Goal: Information Seeking & Learning: Learn about a topic

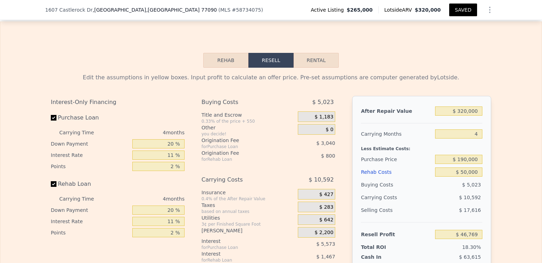
scroll to position [950, 0]
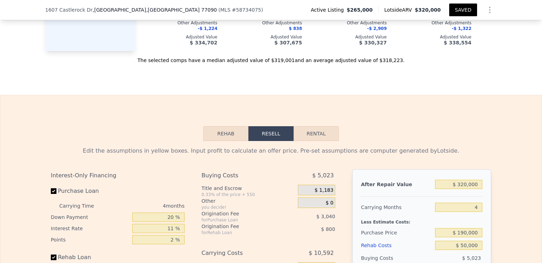
click at [315, 140] on button "Rental" at bounding box center [316, 133] width 45 height 15
select select "30"
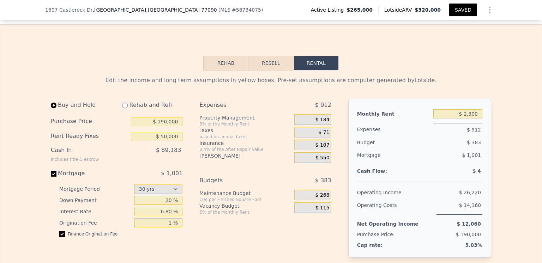
scroll to position [1056, 0]
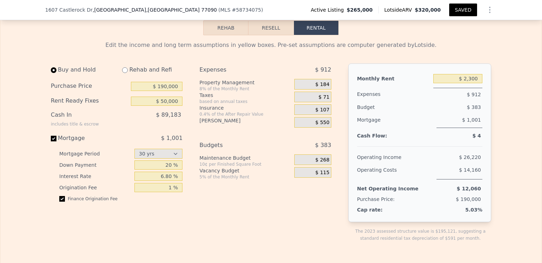
click at [267, 31] on button "Resell" at bounding box center [270, 27] width 45 height 15
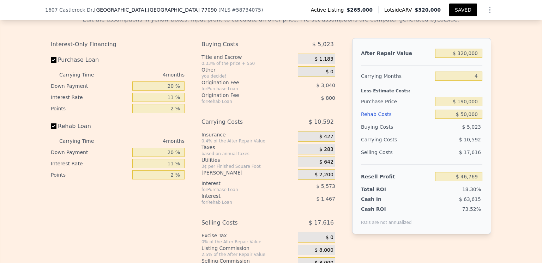
scroll to position [1091, 0]
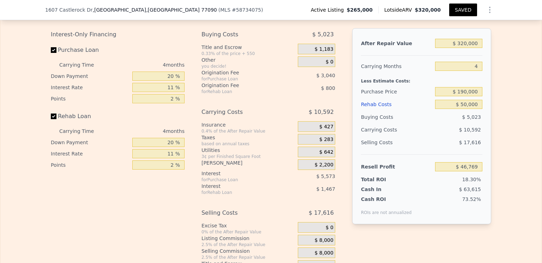
click at [327, 130] on span "$ 427" at bounding box center [326, 127] width 14 height 6
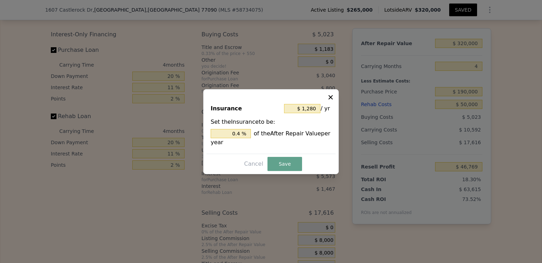
click at [330, 96] on icon at bounding box center [330, 97] width 7 height 7
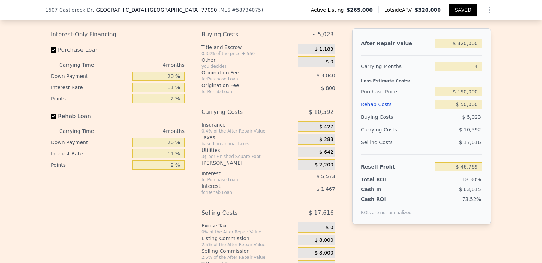
click at [324, 143] on span "$ 283" at bounding box center [326, 140] width 14 height 6
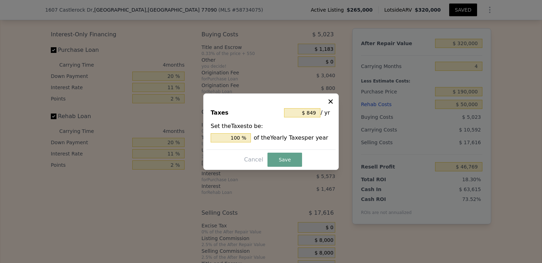
click at [319, 131] on div "Set the Taxes to be: 100 % of the Yearly Taxes per year" at bounding box center [271, 132] width 121 height 20
click at [330, 101] on icon at bounding box center [330, 101] width 7 height 7
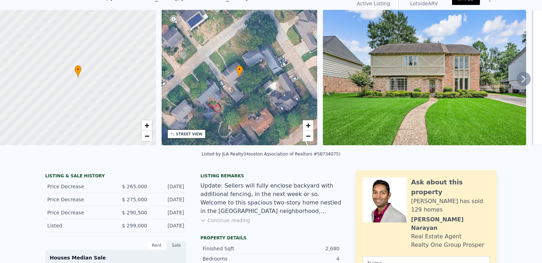
scroll to position [2, 0]
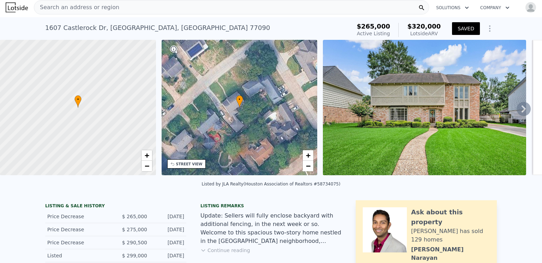
click at [466, 28] on button "SAVED" at bounding box center [466, 28] width 28 height 13
click at [57, 5] on span "Search an address or region" at bounding box center [76, 7] width 85 height 8
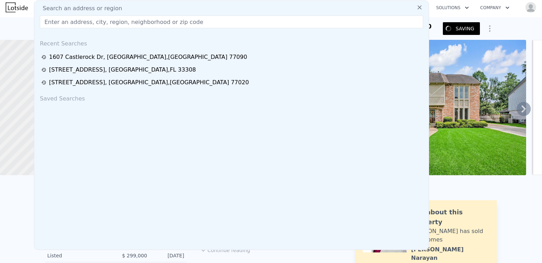
click at [52, 22] on input "text" at bounding box center [231, 22] width 383 height 13
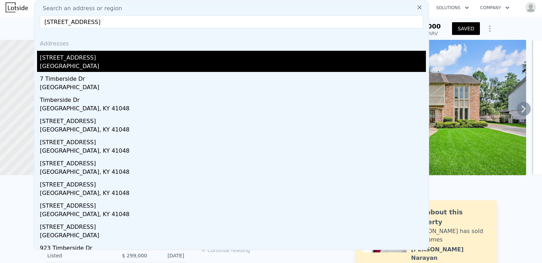
type input "[STREET_ADDRESS]"
click at [68, 65] on div "[GEOGRAPHIC_DATA]" at bounding box center [233, 67] width 386 height 10
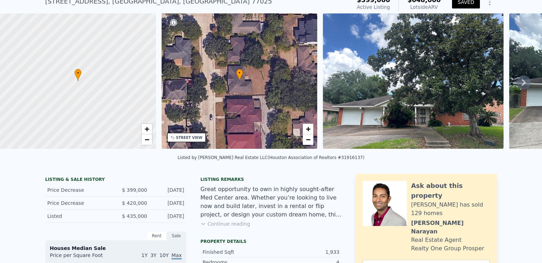
scroll to position [2, 0]
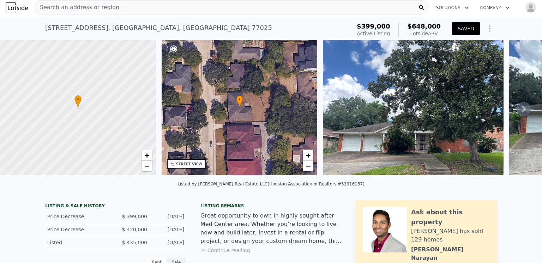
click at [425, 112] on img at bounding box center [413, 107] width 181 height 135
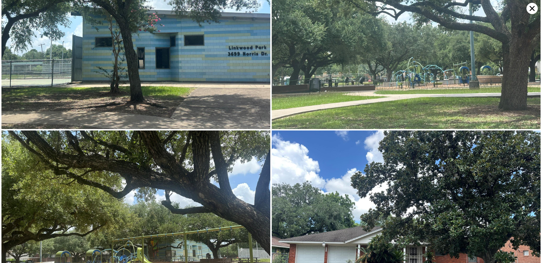
scroll to position [1545, 0]
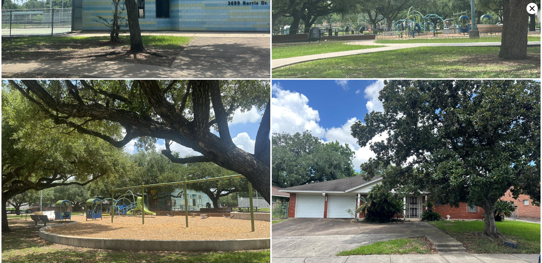
click at [531, 7] on icon at bounding box center [531, 8] width 11 height 11
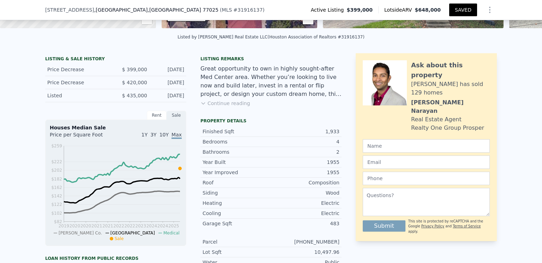
scroll to position [141, 0]
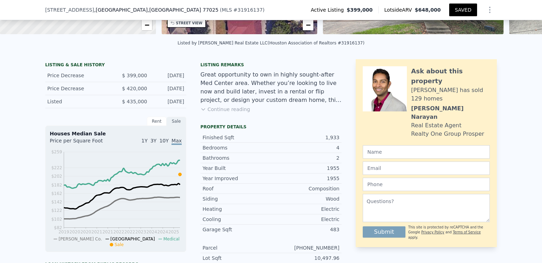
click at [230, 113] on button "Continue reading" at bounding box center [225, 109] width 50 height 7
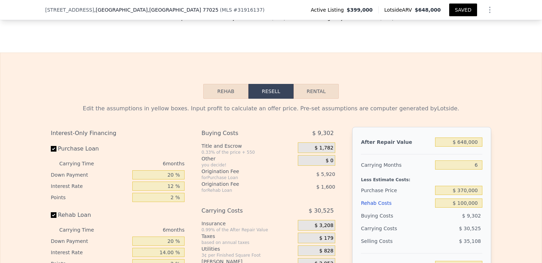
scroll to position [1129, 0]
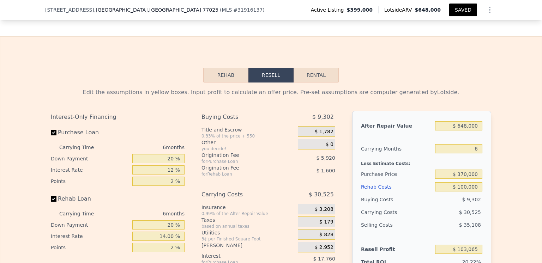
click at [372, 181] on div "Rehab Costs" at bounding box center [396, 187] width 71 height 13
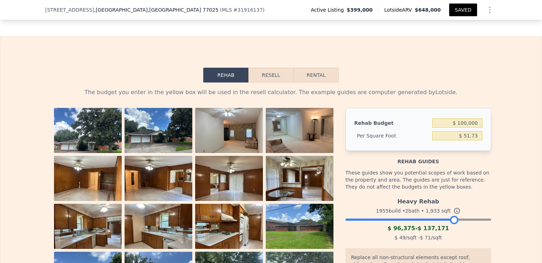
drag, startPoint x: 482, startPoint y: 193, endPoint x: 449, endPoint y: 191, distance: 33.2
click at [450, 216] on div at bounding box center [454, 220] width 8 height 8
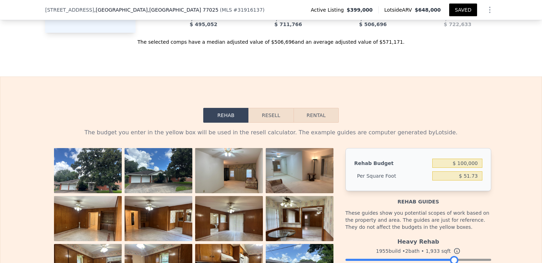
scroll to position [1058, 0]
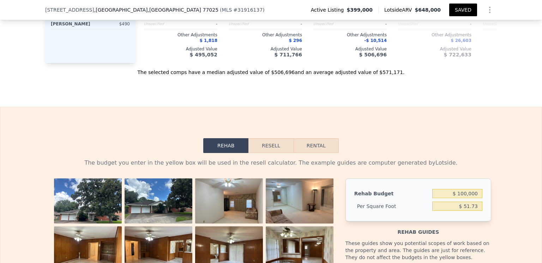
click at [268, 138] on button "Resell" at bounding box center [270, 145] width 45 height 15
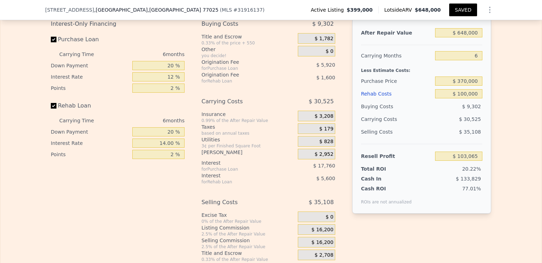
scroll to position [1235, 0]
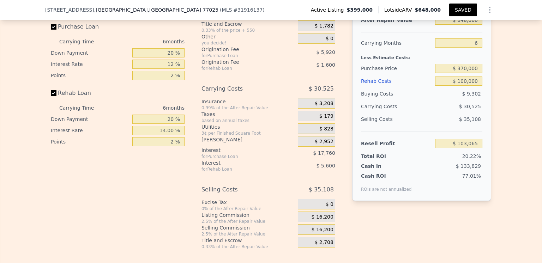
click at [326, 101] on span "$ 3,208" at bounding box center [323, 104] width 19 height 6
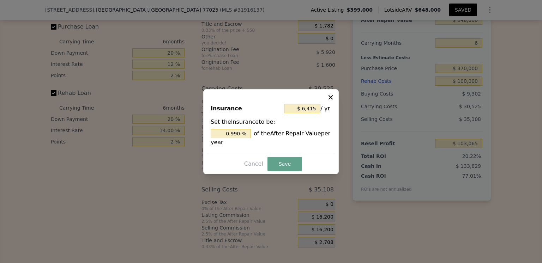
click at [330, 96] on icon at bounding box center [330, 97] width 7 height 7
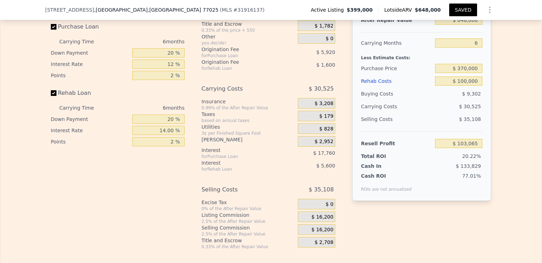
click at [326, 113] on span "$ 179" at bounding box center [326, 116] width 14 height 6
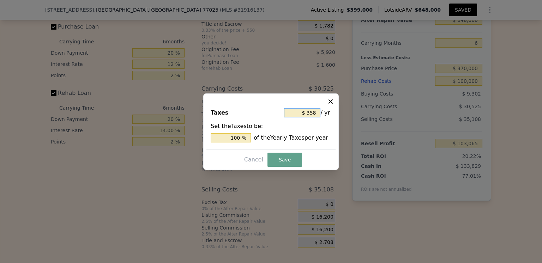
click at [316, 112] on input "$ 358" at bounding box center [302, 112] width 36 height 9
type input "$ 35"
type input "9.777 %"
type input "$ 3"
type input "0.838 %"
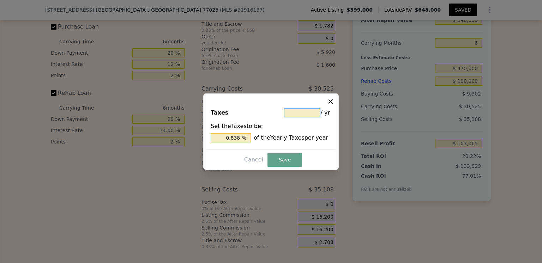
type input "$ 7"
type input "1.955 %"
type input "$ 75"
type input "20.950 %"
type input "$ 750"
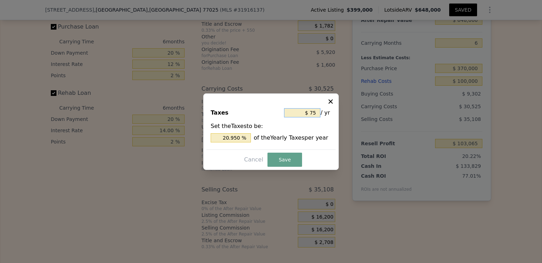
type input "209.497 %"
type input "$ 7,500"
type input "2,094.972 %"
type input "$ 7,500"
click at [319, 153] on div "Cancel Save" at bounding box center [270, 160] width 129 height 14
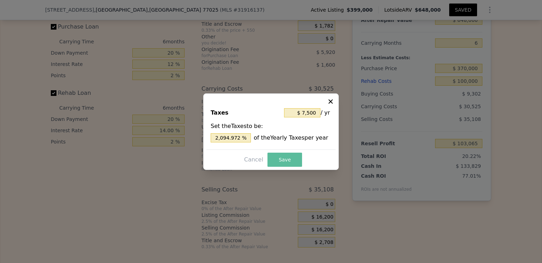
click at [286, 156] on button "Save" at bounding box center [284, 160] width 35 height 14
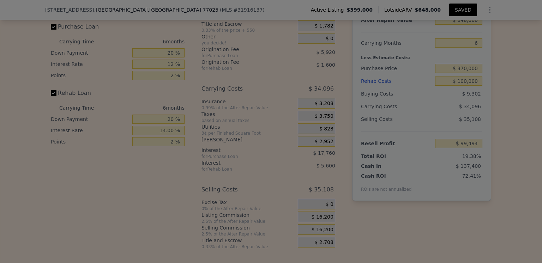
type input "$ 99,494"
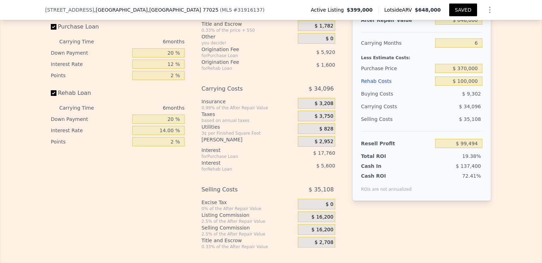
click at [327, 126] on span "$ 828" at bounding box center [326, 129] width 14 height 6
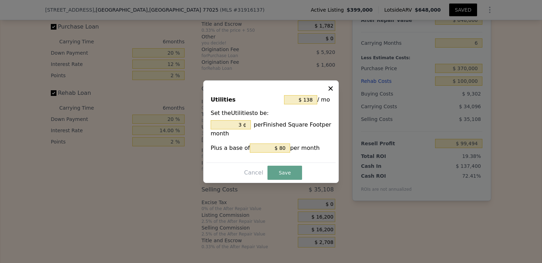
click at [285, 203] on div at bounding box center [271, 131] width 542 height 263
type input "3 %"
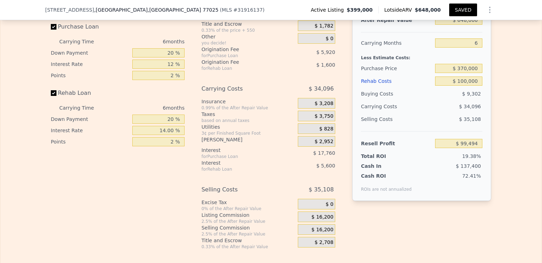
click at [324, 139] on span "$ 2,952" at bounding box center [323, 142] width 19 height 6
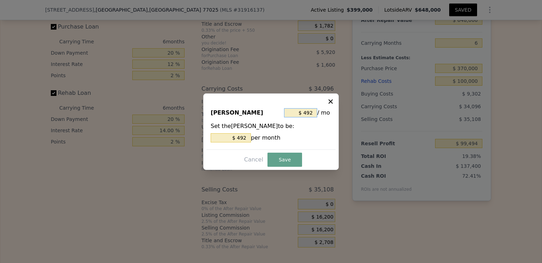
click at [309, 113] on input "$ 492" at bounding box center [300, 112] width 33 height 9
type input "$ 42"
click at [313, 148] on div "[PERSON_NAME] $ 42 / mo Set the [PERSON_NAME] to be: $ 42 per month" at bounding box center [270, 125] width 129 height 47
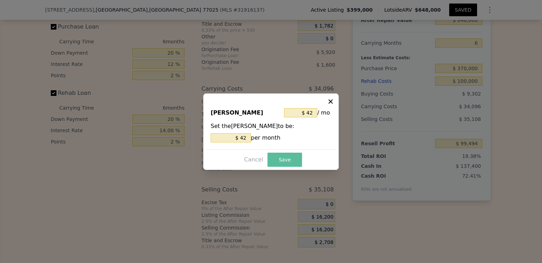
click at [284, 157] on button "Save" at bounding box center [284, 160] width 35 height 14
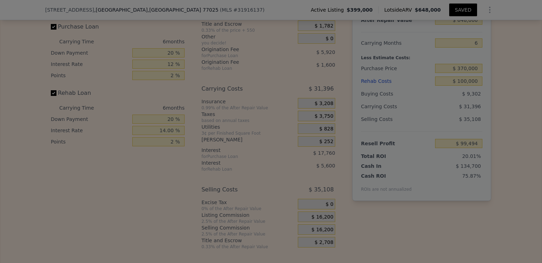
type input "$ 102,194"
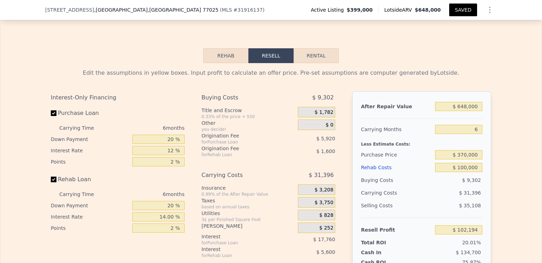
scroll to position [1164, 0]
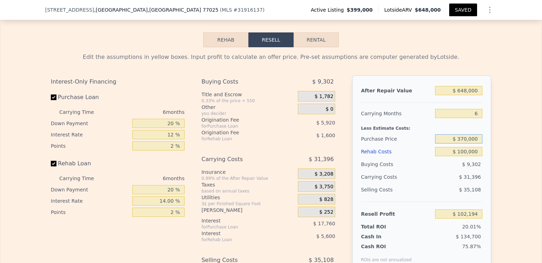
click at [465, 134] on input "$ 370,000" at bounding box center [458, 138] width 47 height 9
type input "$ 365,000"
click at [428, 183] on div "Selling Costs" at bounding box center [396, 189] width 71 height 13
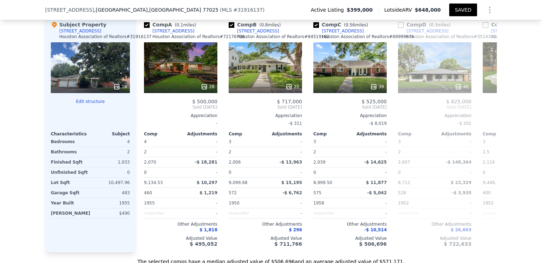
scroll to position [811, 0]
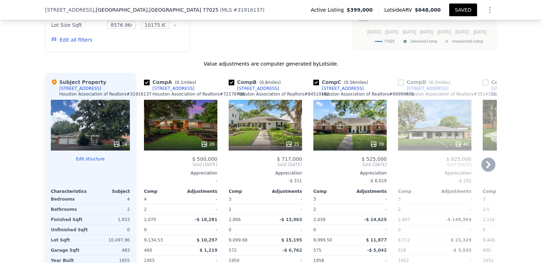
type input "$ 103,065"
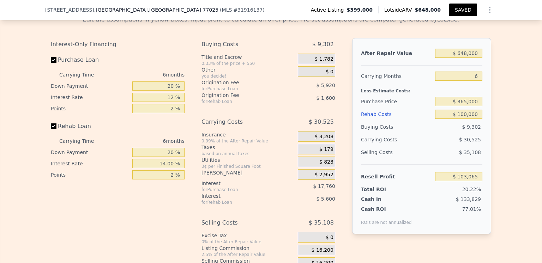
scroll to position [1164, 0]
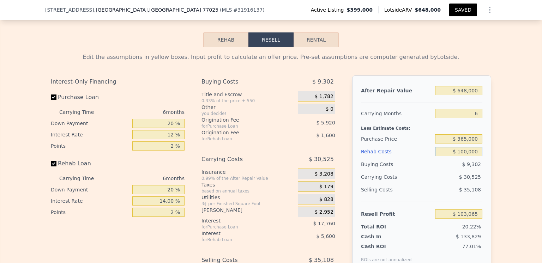
click at [466, 147] on input "$ 100,000" at bounding box center [458, 151] width 47 height 9
type input "$ 1,000"
type input "$ 209,193"
type input "$ 11,000"
type input "$ 198,469"
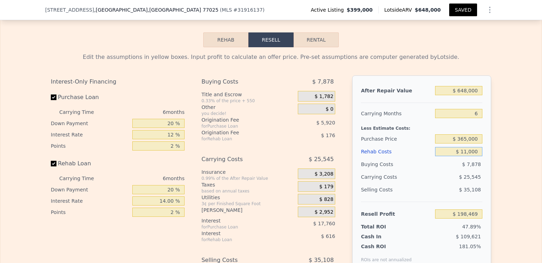
type input "$ 110,000"
type input "$ 92,341"
type input "$ 110,000"
click at [437, 183] on div "$ 35,108" at bounding box center [459, 189] width 48 height 13
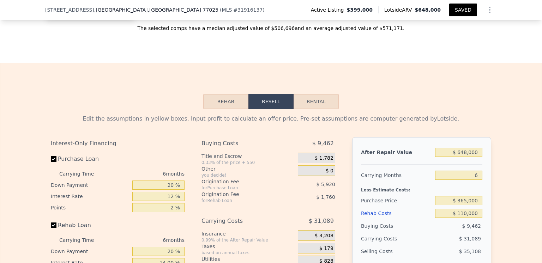
scroll to position [1058, 0]
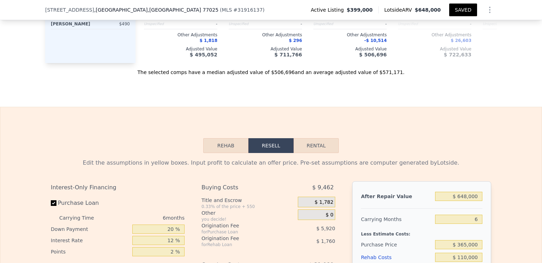
click at [313, 138] on button "Rental" at bounding box center [316, 145] width 45 height 15
select select "30"
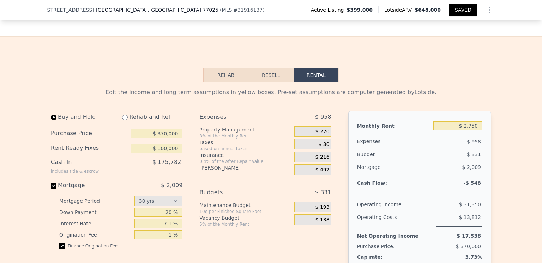
scroll to position [1094, 0]
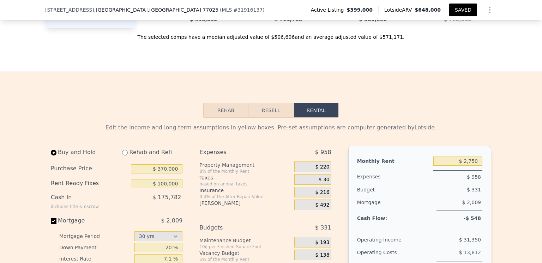
click at [267, 103] on button "Resell" at bounding box center [270, 110] width 45 height 15
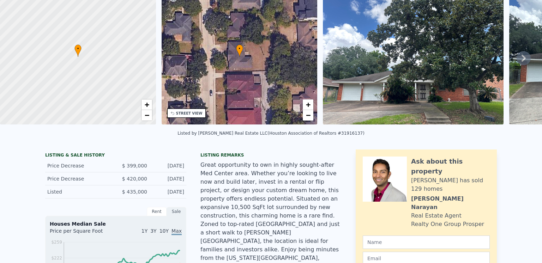
scroll to position [0, 0]
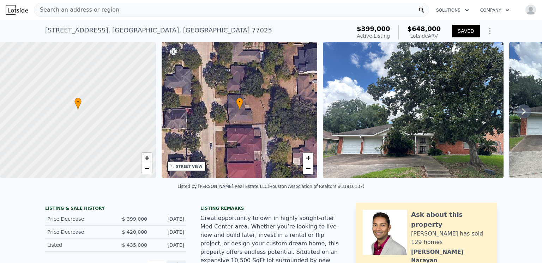
click at [463, 31] on button "SAVED" at bounding box center [466, 31] width 28 height 13
type input "$ 100,000"
type input "$ 103,065"
click at [463, 9] on icon "button" at bounding box center [466, 10] width 7 height 8
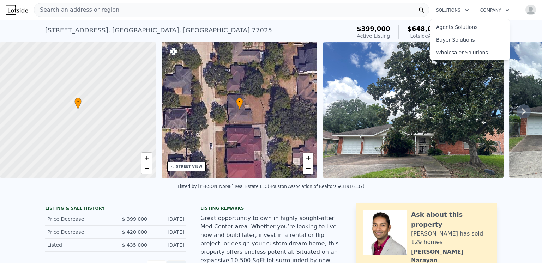
click at [463, 9] on icon "button" at bounding box center [466, 10] width 7 height 8
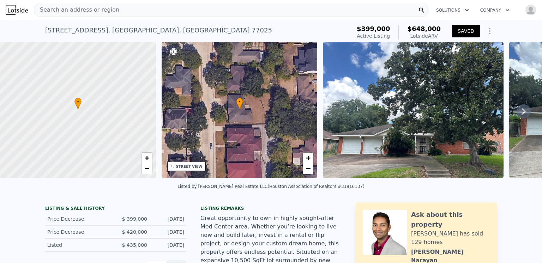
click at [67, 8] on span "Search an address or region" at bounding box center [76, 10] width 85 height 8
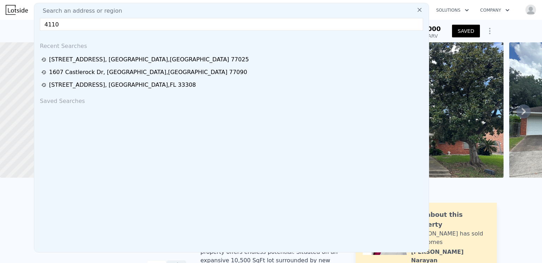
click at [68, 8] on span "Search an address or region" at bounding box center [79, 11] width 85 height 8
click at [60, 24] on input "4110" at bounding box center [231, 24] width 383 height 13
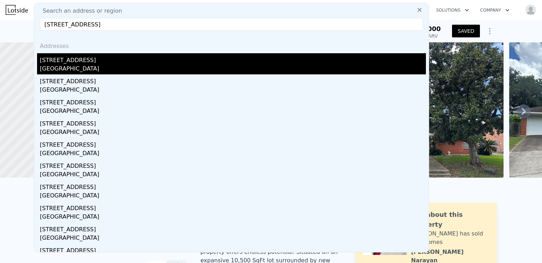
type input "[STREET_ADDRESS]"
click at [64, 61] on div "[STREET_ADDRESS]" at bounding box center [233, 58] width 386 height 11
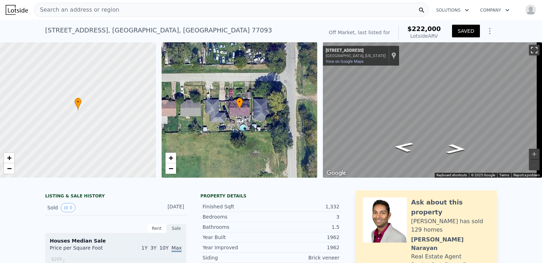
drag, startPoint x: 526, startPoint y: 49, endPoint x: 526, endPoint y: 80, distance: 30.7
click at [529, 49] on button "Toggle fullscreen view" at bounding box center [534, 50] width 11 height 11
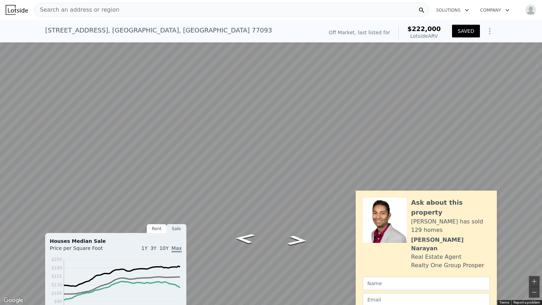
click at [68, 12] on div "Show location on map" at bounding box center [70, 14] width 5 height 8
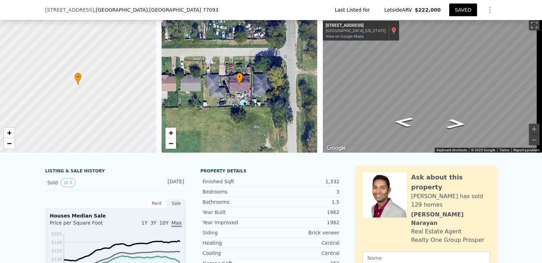
scroll to position [32, 0]
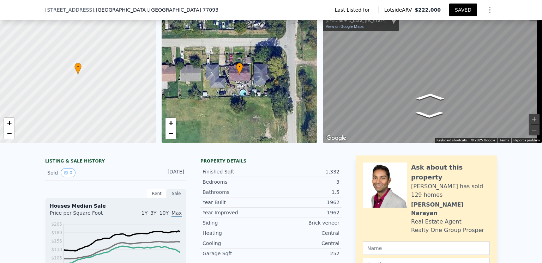
click at [280, 61] on div "• + − • + − ← Move left → Move right ↑ Move up ↓ Move down + Zoom in - Zoom out…" at bounding box center [271, 74] width 542 height 135
click at [542, 55] on div "Search an address or region Solutions Company Open main menu Open user menu [ST…" at bounding box center [271, 131] width 542 height 263
click at [455, 86] on div "Map" at bounding box center [432, 74] width 219 height 135
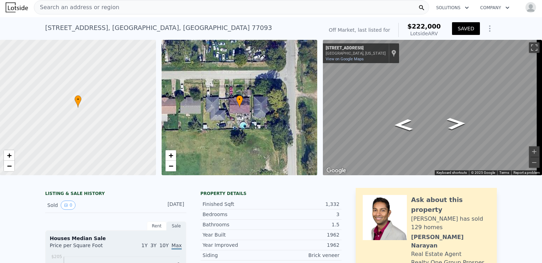
scroll to position [0, 0]
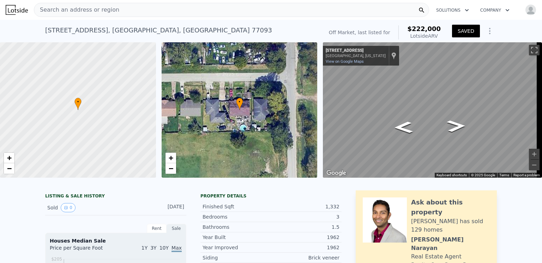
click at [61, 10] on span "Search an address or region" at bounding box center [76, 10] width 85 height 8
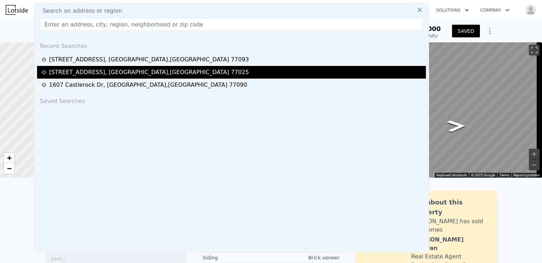
click at [75, 71] on div "[STREET_ADDRESS]" at bounding box center [149, 72] width 200 height 8
type input "2"
type input "5.5"
type input "1635"
type input "5541"
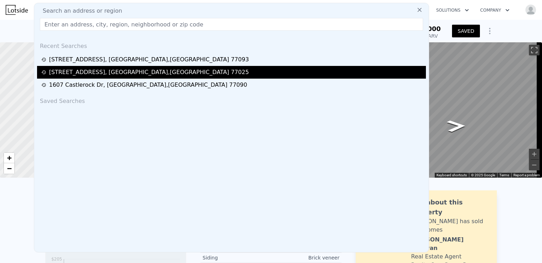
type input "8576.964"
type input "10175.616"
type input "$ 648,000"
type input "6"
type input "$ 100,000"
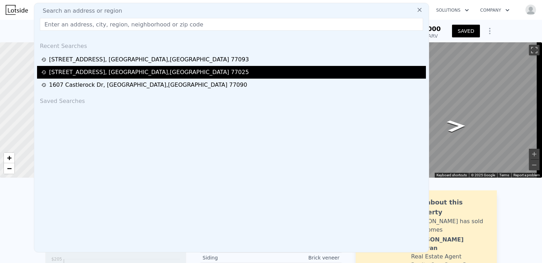
type input "$ 103,065"
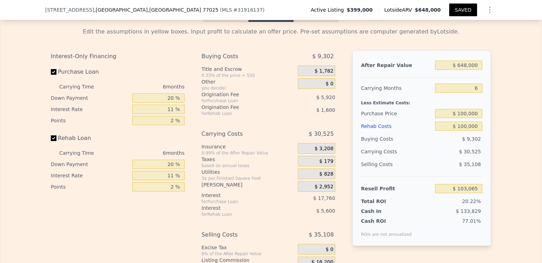
scroll to position [1056, 0]
click at [465, 119] on input "$ 100,000" at bounding box center [458, 113] width 47 height 9
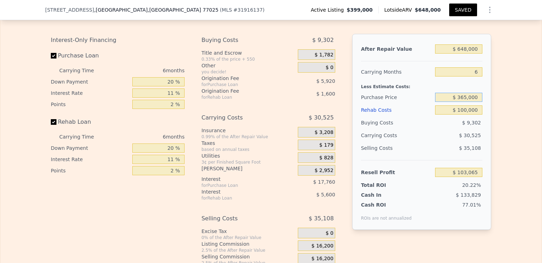
scroll to position [1091, 0]
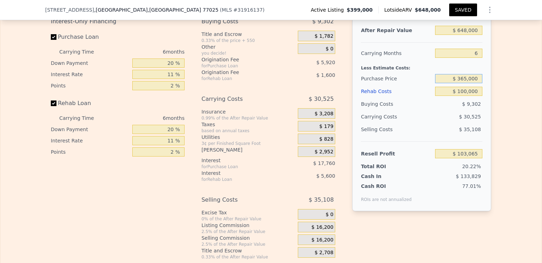
type input "$ 365,000"
click at [435, 123] on div "$ 30,525" at bounding box center [445, 116] width 74 height 13
type input "$ 108,402"
click at [465, 35] on input "$ 648,000" at bounding box center [458, 30] width 47 height 9
type input "$ 64,000"
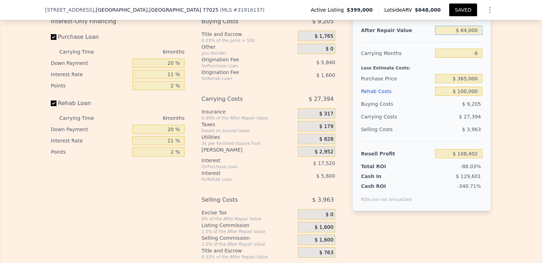
type input "-$ 441,562"
type input "$ 6,000"
type input "-$ 496,182"
type input "$ 60,000"
type input "-$ 445,329"
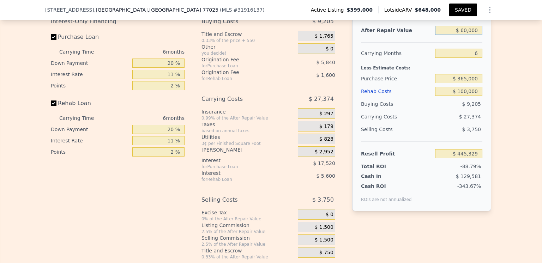
type input "$ 600,000"
type input "$ 63,200"
click at [425, 123] on div "$ 30,047" at bounding box center [445, 116] width 74 height 13
click at [466, 35] on input "$ 600,000" at bounding box center [458, 30] width 47 height 9
type input "$ 6,000"
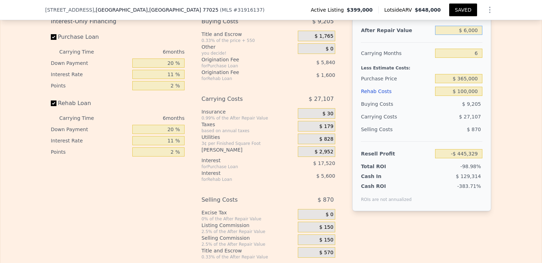
type input "-$ 496,182"
type input "$ 615,000"
type input "$ 77,326"
type input "$ 615,000"
click at [418, 72] on div "Less Estimate Costs:" at bounding box center [421, 66] width 121 height 13
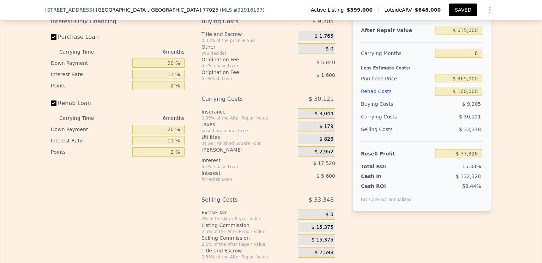
click at [418, 108] on div "Buying Costs" at bounding box center [396, 104] width 71 height 13
click at [474, 58] on input "6" at bounding box center [458, 53] width 47 height 9
type input "5"
type input "$ 82,346"
type input "5"
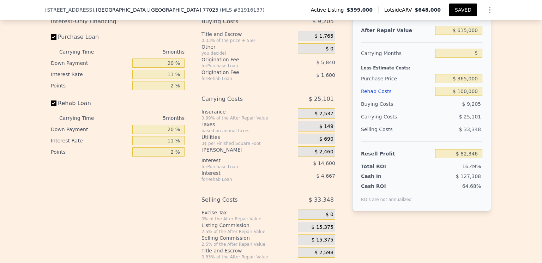
click at [513, 69] on div "Edit the assumptions in yellow boxes. Input profit to calculate an offer price.…" at bounding box center [270, 123] width 541 height 273
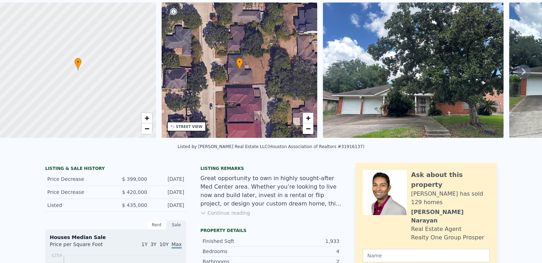
scroll to position [0, 0]
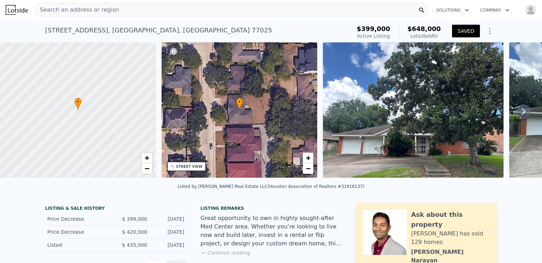
click at [525, 9] on img "button" at bounding box center [530, 9] width 11 height 11
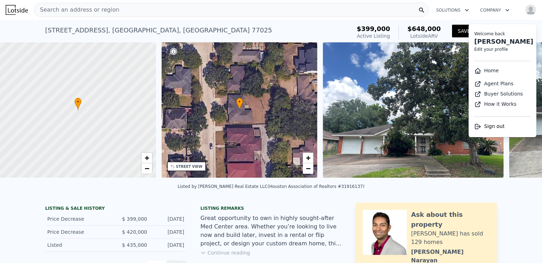
click at [525, 9] on img "button" at bounding box center [530, 9] width 11 height 11
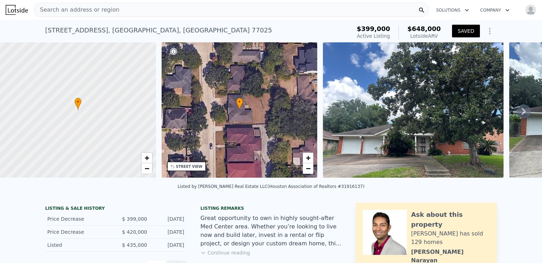
click at [444, 9] on button "Solutions" at bounding box center [452, 10] width 44 height 13
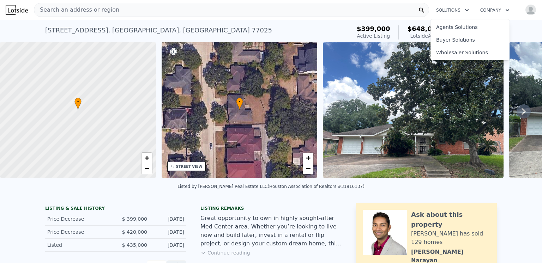
click at [444, 9] on button "Solutions" at bounding box center [452, 10] width 44 height 13
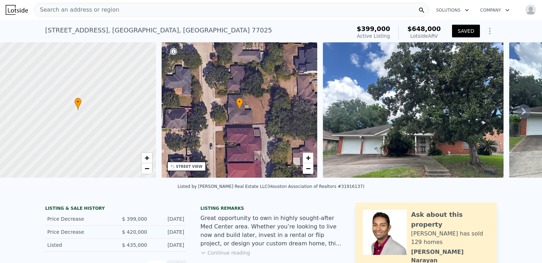
click at [483, 9] on button "Company" at bounding box center [495, 10] width 41 height 13
click at [485, 27] on link "About Lotside" at bounding box center [514, 27] width 79 height 13
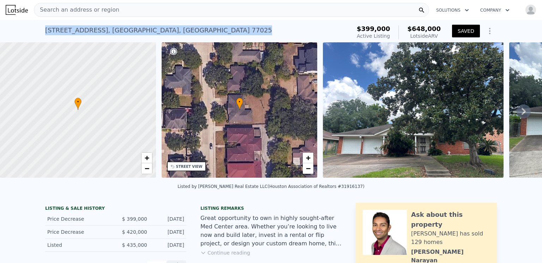
drag, startPoint x: 158, startPoint y: 30, endPoint x: 42, endPoint y: 28, distance: 115.4
click at [45, 28] on div "[STREET_ADDRESS] Active at $399k (~ARV $648k )" at bounding box center [196, 33] width 303 height 20
type input "$ 648,000"
type input "6"
type input "$ 110,000"
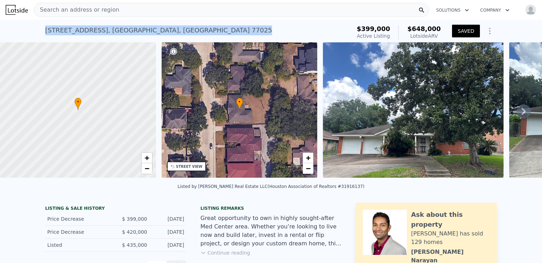
type input "$ 92,341"
copy div "[STREET_ADDRESS]"
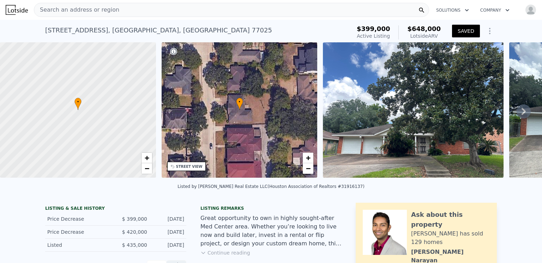
click at [266, 18] on nav "Search an address or region Solutions Company Open main menu Open user menu" at bounding box center [271, 10] width 542 height 20
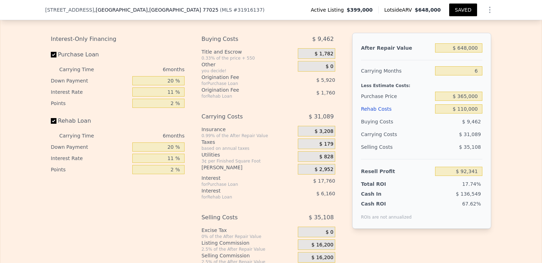
scroll to position [1091, 0]
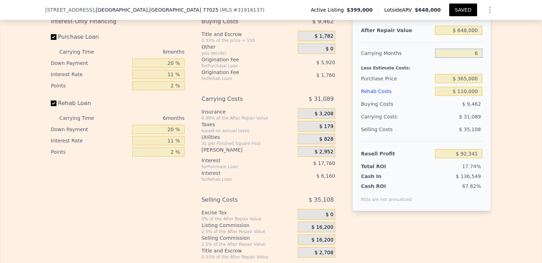
click at [475, 58] on input "6" at bounding box center [458, 53] width 47 height 9
type input "5"
type input "$ 97,523"
type input "5"
click at [502, 71] on div "Edit the assumptions in yellow boxes. Input profit to calculate an offer price.…" at bounding box center [270, 123] width 541 height 273
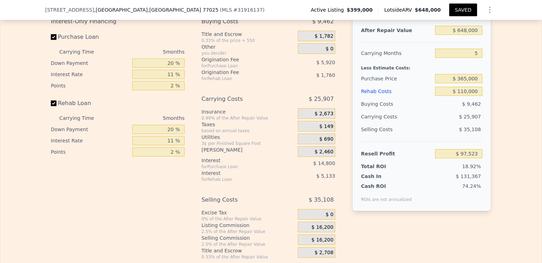
click at [437, 123] on div "$ 25,907" at bounding box center [445, 116] width 74 height 13
click at [466, 83] on input "$ 365,000" at bounding box center [458, 78] width 47 height 9
type input "$ 380,000"
click at [439, 123] on div "$ 25,907" at bounding box center [445, 116] width 74 height 13
type input "$ 86,930"
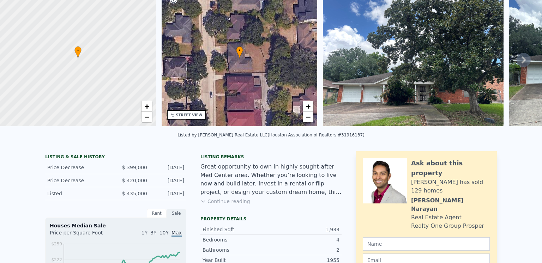
scroll to position [2, 0]
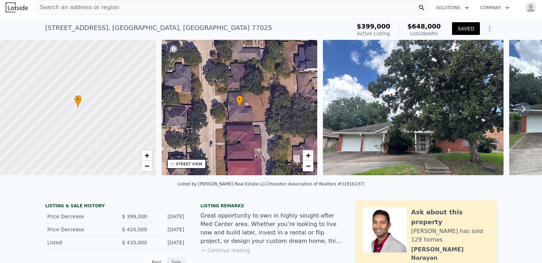
click at [77, 8] on span "Search an address or region" at bounding box center [76, 7] width 85 height 8
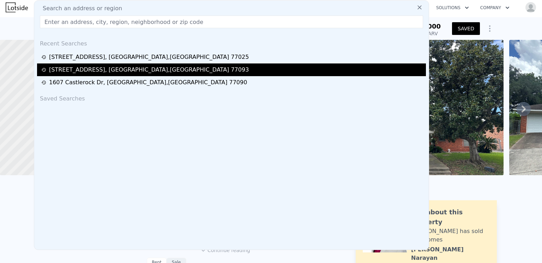
click at [96, 71] on div "[STREET_ADDRESS]" at bounding box center [149, 70] width 200 height 8
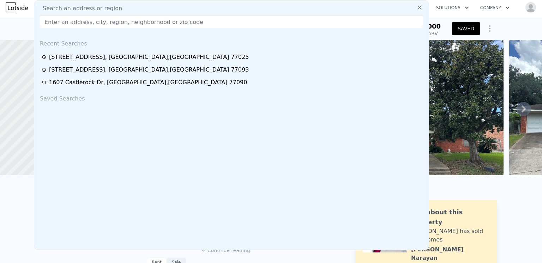
type input "1"
type input "2"
type input "1090"
type input "1756"
type input "5501.628"
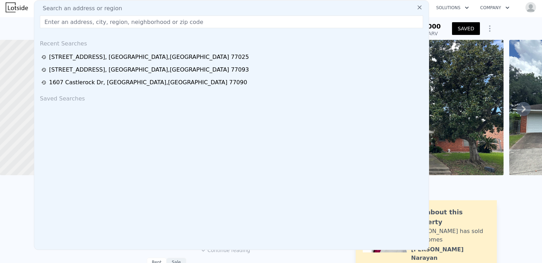
type input "8990.784"
type input "$ 222,000"
type input "4"
type input "$ 60,000"
type input "$ 40,329"
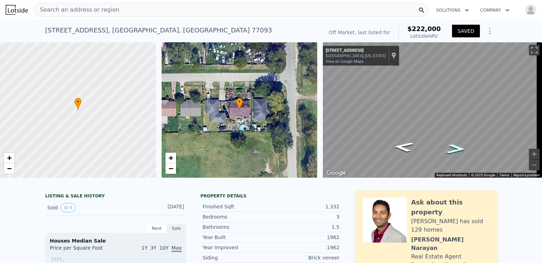
click at [459, 147] on icon "Go West, Tidford St" at bounding box center [456, 149] width 37 height 14
click at [404, 149] on icon "Go East, Tidford St" at bounding box center [403, 147] width 37 height 14
click at [529, 50] on button "Toggle fullscreen view" at bounding box center [534, 50] width 11 height 11
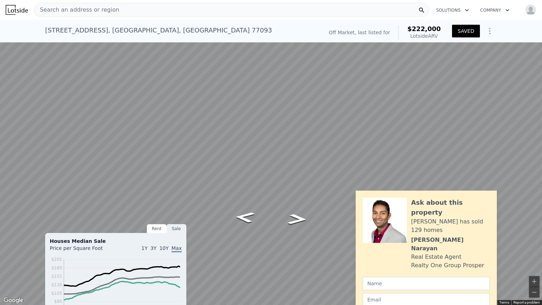
click at [533, 7] on button "Toggle fullscreen view" at bounding box center [534, 7] width 11 height 11
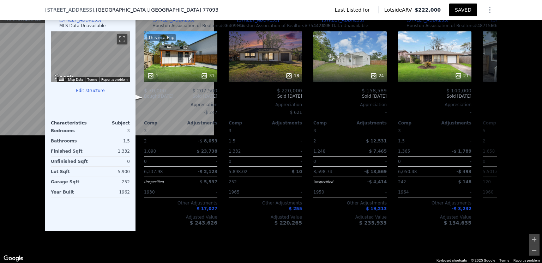
scroll to position [668, 0]
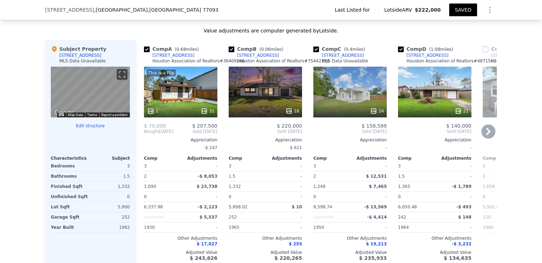
click at [485, 136] on icon at bounding box center [488, 132] width 14 height 14
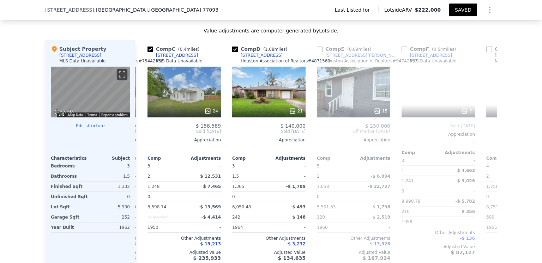
scroll to position [0, 169]
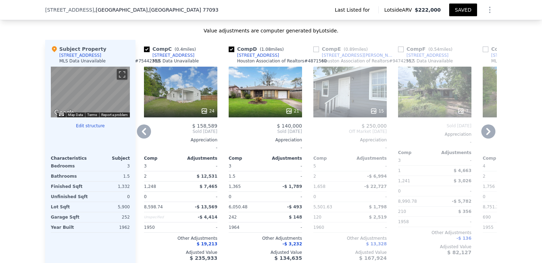
click at [142, 135] on icon at bounding box center [144, 131] width 4 height 7
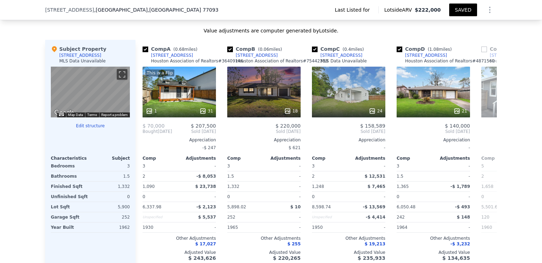
scroll to position [0, 0]
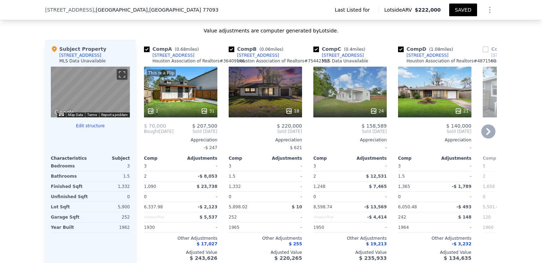
click at [141, 137] on div "Comp A ( 0.68 miles) [STREET_ADDRESS] Association of Realtors # 36409146 This i…" at bounding box center [180, 153] width 79 height 227
click at [379, 114] on div "24" at bounding box center [377, 111] width 14 height 7
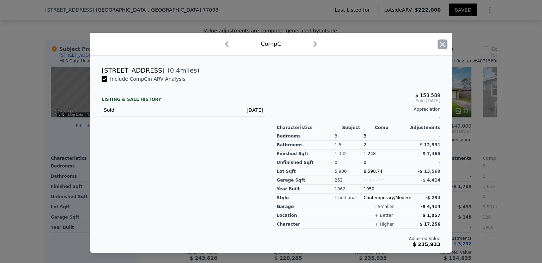
click at [442, 46] on icon "button" at bounding box center [443, 44] width 6 height 6
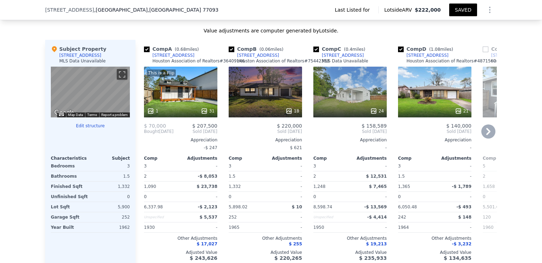
click at [371, 113] on icon at bounding box center [373, 111] width 5 height 5
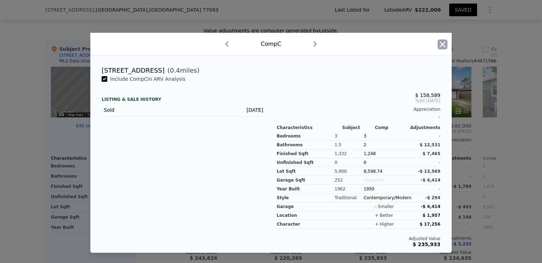
click at [442, 45] on icon "button" at bounding box center [443, 44] width 6 height 6
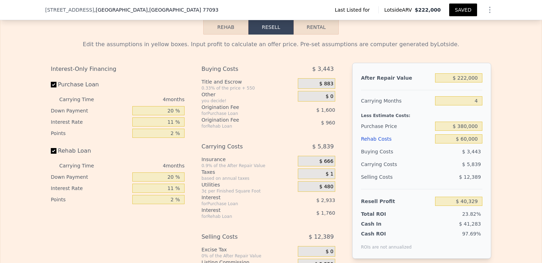
scroll to position [1020, 0]
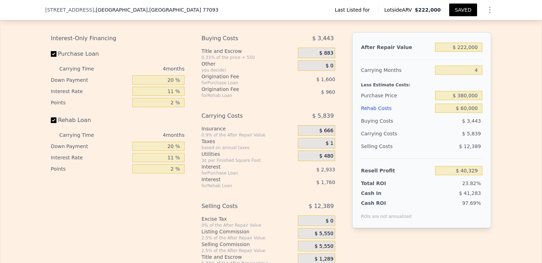
click at [372, 115] on div "Rehab Costs" at bounding box center [396, 108] width 71 height 13
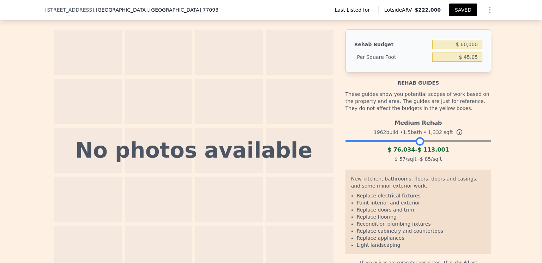
drag, startPoint x: 483, startPoint y: 152, endPoint x: 416, endPoint y: 148, distance: 67.2
click at [416, 146] on div at bounding box center [420, 141] width 8 height 8
click at [463, 49] on input "$ 60,000" at bounding box center [457, 44] width 50 height 9
type input "$ 80,000"
click at [491, 113] on div "The budget you enter in the yellow box will be used in the resell calculator. T…" at bounding box center [271, 137] width 452 height 267
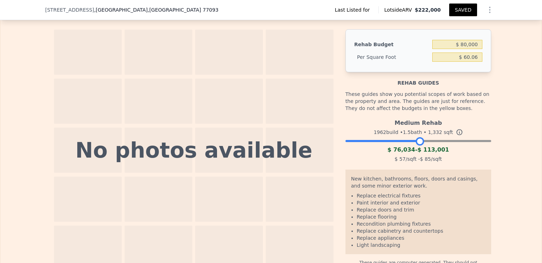
type input "$ 60.06"
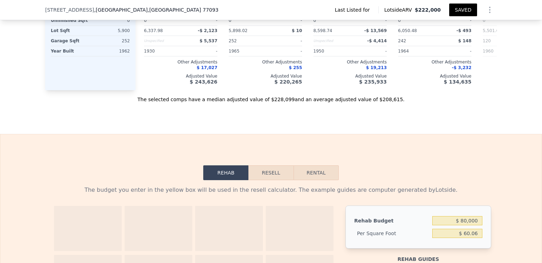
click at [270, 180] on button "Resell" at bounding box center [270, 172] width 45 height 15
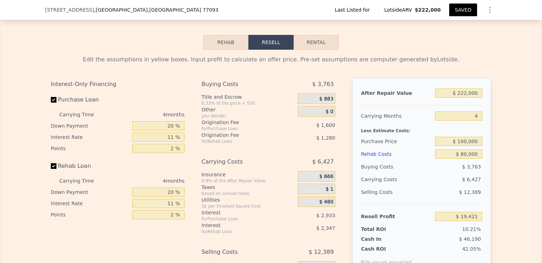
scroll to position [985, 0]
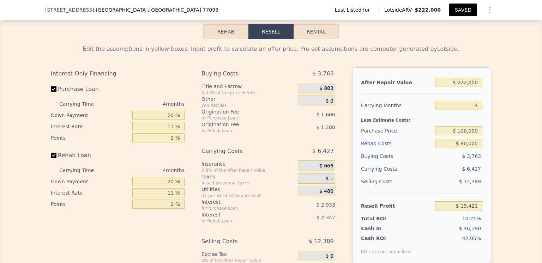
click at [315, 39] on button "Rental" at bounding box center [316, 31] width 45 height 15
select select "30"
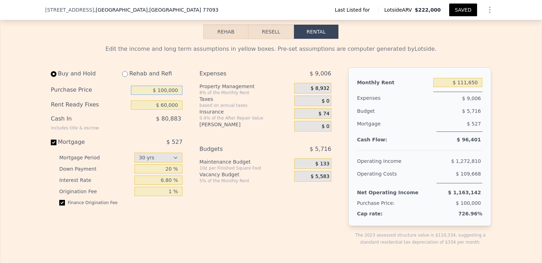
click at [163, 95] on input "$ 100,000" at bounding box center [157, 90] width 52 height 9
type input "$ 160,000"
click at [221, 215] on div "Expenses $ 9,006 Property Management 8% of the Monthly Rent $ 8,932 Taxes based…" at bounding box center [267, 162] width 137 height 190
click at [163, 110] on input "$ 60,000" at bounding box center [157, 105] width 52 height 9
type input "$ 80,000"
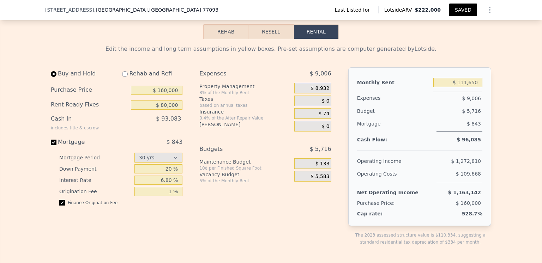
click at [250, 218] on div "Expenses $ 9,006 Property Management 8% of the Monthly Rent $ 8,932 Taxes based…" at bounding box center [267, 162] width 137 height 190
click at [163, 95] on input "$ 160,000" at bounding box center [157, 90] width 52 height 9
type input "$ 180,000"
click at [199, 198] on div "Expenses $ 9,006 Property Management 8% of the Monthly Rent $ 8,932 Taxes based…" at bounding box center [267, 162] width 137 height 190
click at [325, 104] on span "$ 0" at bounding box center [325, 101] width 8 height 6
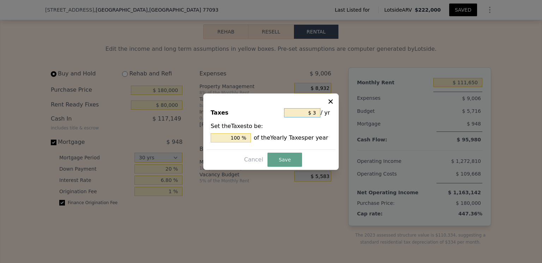
click at [315, 114] on input "$ 3" at bounding box center [302, 112] width 36 height 9
type input "$ 273"
type input "9,100 %"
type input "$ 2,703"
type input "90,100 %"
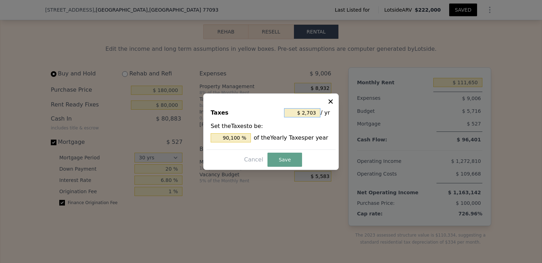
type input "$ 27,003"
type input "900,100 %"
type input "$ 2,700"
type input "90,000 %"
type input "$ 2,700"
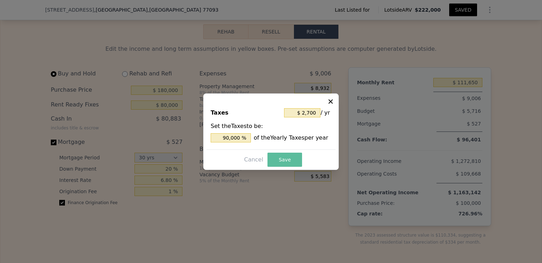
click at [285, 159] on button "Save" at bounding box center [284, 160] width 35 height 14
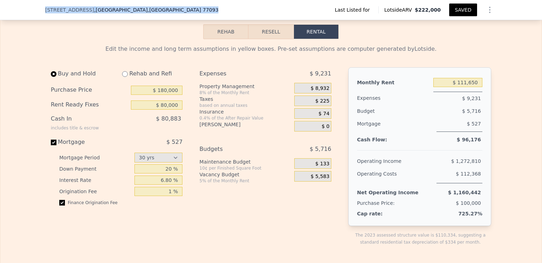
drag, startPoint x: 131, startPoint y: 9, endPoint x: 42, endPoint y: 9, distance: 88.6
click at [42, 9] on div "[STREET_ADDRESS] Last Listed for Lotside ARV $222,000 SAVED" at bounding box center [271, 10] width 542 height 20
copy div "[STREET_ADDRESS]"
click at [322, 117] on span "$ 74" at bounding box center [324, 114] width 11 height 6
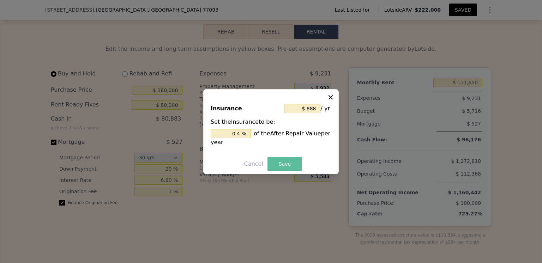
click at [281, 164] on button "Save" at bounding box center [284, 164] width 35 height 14
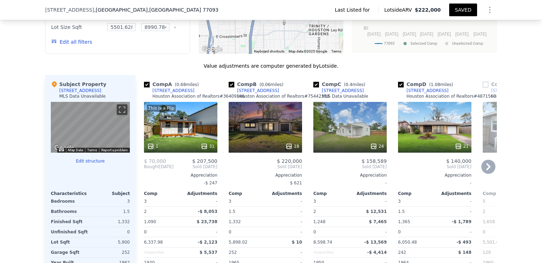
scroll to position [491, 0]
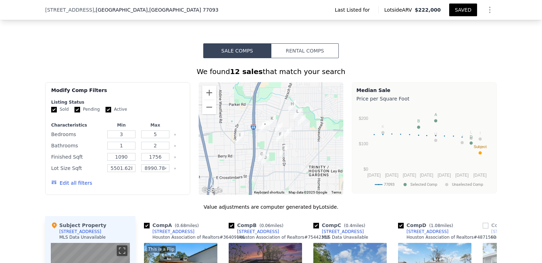
click at [304, 55] on button "Rental Comps" at bounding box center [305, 50] width 68 height 15
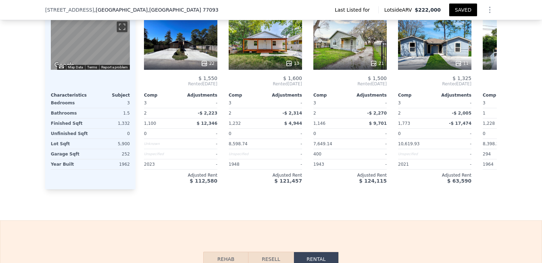
scroll to position [703, 0]
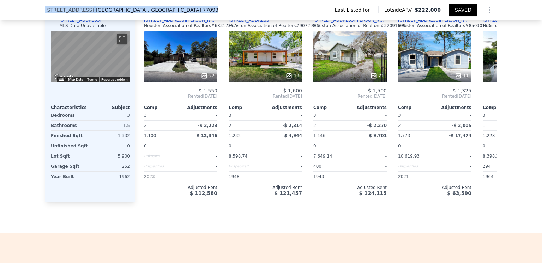
drag, startPoint x: 132, startPoint y: 12, endPoint x: 42, endPoint y: 13, distance: 89.6
click at [42, 13] on div "[STREET_ADDRESS] Last Listed for Lotside ARV $222,000 SAVED" at bounding box center [271, 10] width 542 height 20
copy div "[STREET_ADDRESS]"
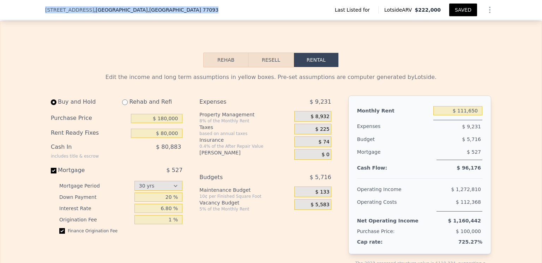
scroll to position [950, 0]
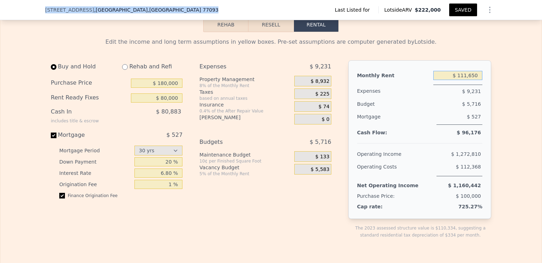
click at [475, 80] on input "$ 111,650" at bounding box center [457, 75] width 49 height 9
type input "$ 1,500"
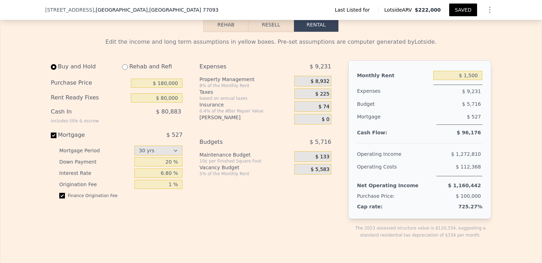
click at [471, 46] on div "Edit the income and long term assumptions in yellow boxes. Pre-set assumptions …" at bounding box center [271, 42] width 440 height 8
click at [164, 103] on input "$ 80,000" at bounding box center [157, 97] width 52 height 9
click at [166, 103] on input "$ 80,000" at bounding box center [157, 97] width 52 height 9
type input "$ 75,000"
click at [209, 207] on div "Expenses $ 419 Property Management 8% of the Monthly Rent $ 120 Taxes based on …" at bounding box center [267, 155] width 137 height 190
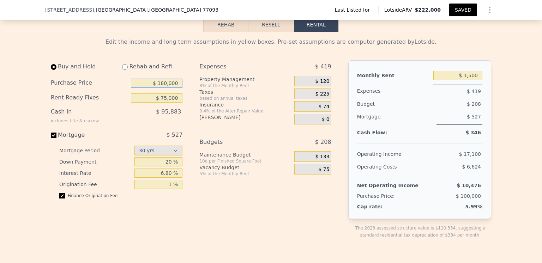
click at [164, 88] on input "$ 180,000" at bounding box center [157, 83] width 52 height 9
click at [144, 124] on div "$ 95,883" at bounding box center [142, 114] width 81 height 18
click at [163, 88] on input "$ 150,000" at bounding box center [157, 83] width 52 height 9
click at [207, 208] on div "Expenses $ 419 Property Management 8% of the Monthly Rent $ 120 Taxes based on …" at bounding box center [267, 155] width 137 height 190
click at [165, 88] on input "$ 100,000" at bounding box center [157, 83] width 52 height 9
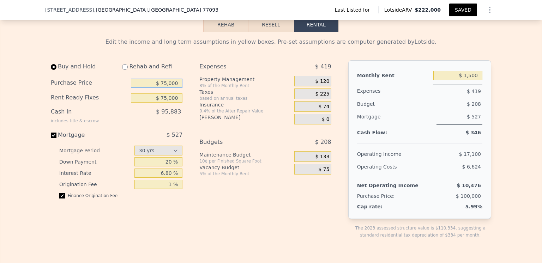
type input "$ 75,000"
click at [216, 210] on div "Expenses $ 419 Property Management 8% of the Monthly Rent $ 120 Taxes based on …" at bounding box center [267, 155] width 137 height 190
click at [227, 32] on button "Rehab" at bounding box center [225, 24] width 45 height 15
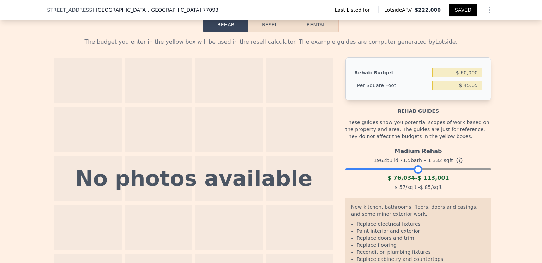
drag, startPoint x: 484, startPoint y: 177, endPoint x: 415, endPoint y: 181, distance: 69.7
click at [415, 174] on div at bounding box center [418, 169] width 8 height 8
click at [465, 77] on input "$ 60,000" at bounding box center [457, 72] width 50 height 9
type input "$ 76,000"
click at [514, 108] on div "The budget you enter in the yellow box will be used in the resell calculator. T…" at bounding box center [270, 165] width 541 height 267
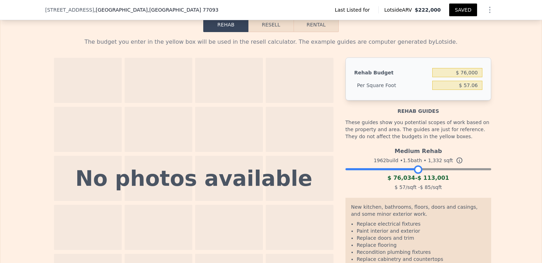
type input "$ 57.06"
click at [274, 32] on button "Resell" at bounding box center [270, 24] width 45 height 15
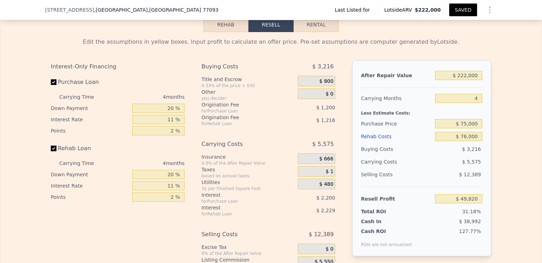
scroll to position [985, 0]
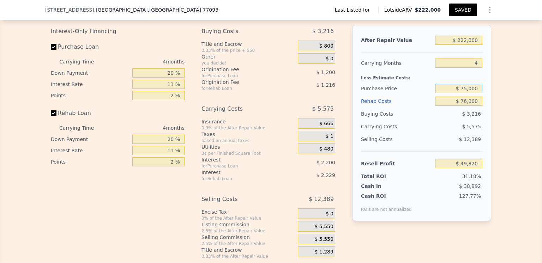
click at [466, 93] on input "$ 75,000" at bounding box center [458, 88] width 47 height 9
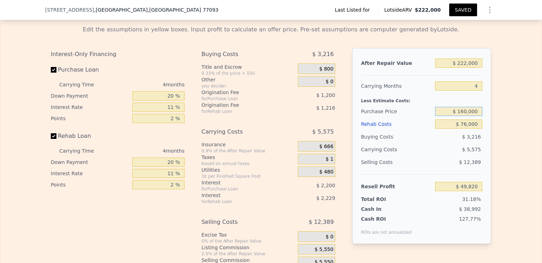
scroll to position [950, 0]
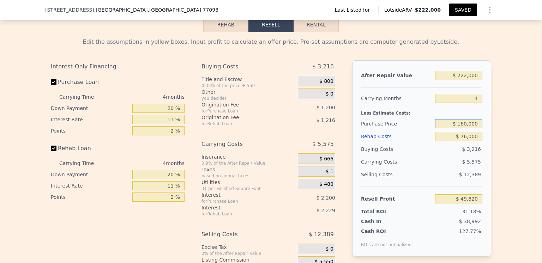
type input "$ 160,000"
click at [426, 168] on div "$ 5,575" at bounding box center [445, 162] width 74 height 13
type input "-$ 39,315"
click at [465, 141] on input "$ 76,000" at bounding box center [458, 136] width 47 height 9
type input "$ 7,000"
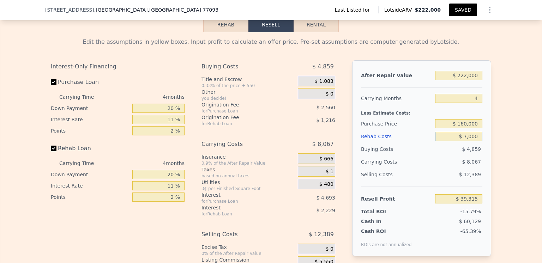
type input "$ 32,813"
type input "$ 75,000"
type input "-$ 38,271"
type input "$ 75,000"
click at [404, 168] on div "Carrying Costs $ 8,039" at bounding box center [421, 162] width 121 height 13
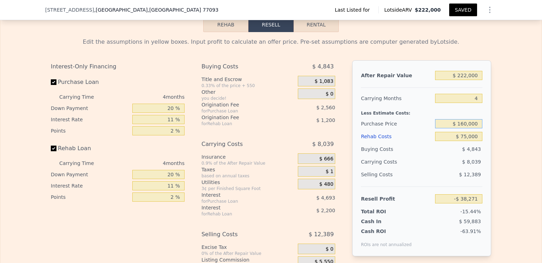
click at [465, 128] on input "$ 160,000" at bounding box center [458, 123] width 47 height 9
type input "$ 100,000"
click at [432, 168] on div "$ 8,039" at bounding box center [445, 162] width 74 height 13
type input "$ 24,649"
click at [465, 128] on input "$ 100,000" at bounding box center [458, 123] width 47 height 9
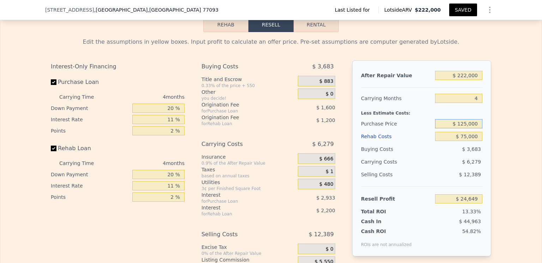
type input "$ 125,000"
click at [435, 181] on div "$ 12,389" at bounding box center [459, 174] width 48 height 13
type input "-$ 1,570"
click at [374, 143] on div "Rehab Costs" at bounding box center [396, 136] width 71 height 13
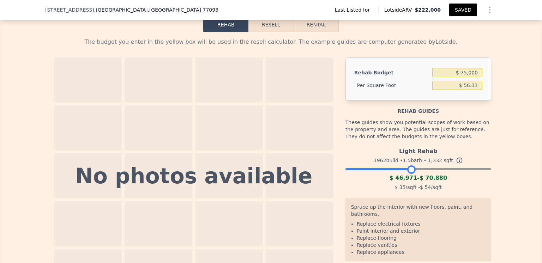
drag, startPoint x: 483, startPoint y: 179, endPoint x: 408, endPoint y: 183, distance: 74.9
click at [408, 174] on div at bounding box center [411, 169] width 8 height 8
click at [466, 77] on input "$ 75,000" at bounding box center [457, 72] width 50 height 9
type input "$ 70,000"
click at [520, 103] on div "The budget you enter in the yellow box will be used in the resell calculator. T…" at bounding box center [270, 163] width 541 height 262
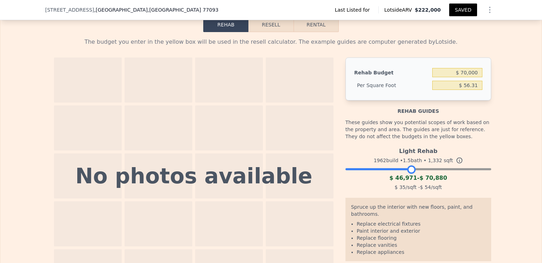
type input "$ 52.55"
click at [273, 32] on button "Resell" at bounding box center [270, 24] width 45 height 15
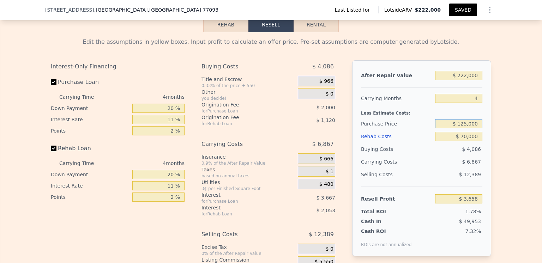
click at [466, 128] on input "$ 125,000" at bounding box center [458, 123] width 47 height 9
type input "$ 100,000"
click at [434, 165] on div "$ 6,867" at bounding box center [445, 162] width 74 height 13
type input "$ 29,877"
click at [465, 128] on input "$ 100,000" at bounding box center [458, 123] width 47 height 9
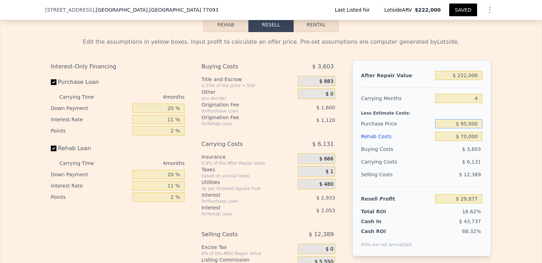
type input "$ 95,000"
click at [437, 168] on div "$ 6,131" at bounding box center [445, 162] width 74 height 13
type input "$ 35,118"
click at [465, 128] on input "$ 95,000" at bounding box center [458, 123] width 47 height 9
type input "$ 97,000"
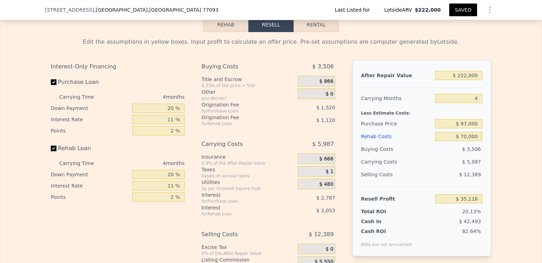
click at [430, 168] on div "$ 5,987" at bounding box center [445, 162] width 74 height 13
type input "$ 33,023"
click at [466, 128] on input "$ 97,000" at bounding box center [458, 123] width 47 height 9
type input "$ 112,000"
click at [446, 165] on div "$ 6,043" at bounding box center [445, 162] width 74 height 13
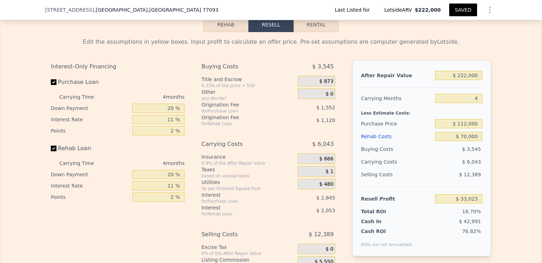
type input "$ 17,293"
click at [466, 128] on input "$ 112,000" at bounding box center [458, 123] width 47 height 9
type input "$ 100,000"
click at [435, 156] on div "$ 3,835" at bounding box center [459, 149] width 48 height 13
type input "$ 29,877"
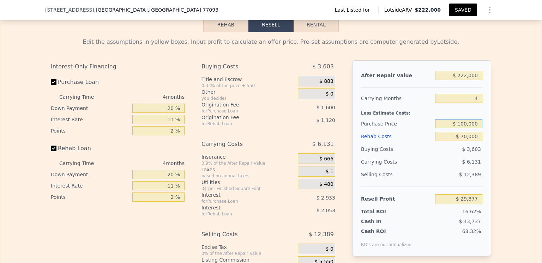
click at [466, 128] on input "$ 100,000" at bounding box center [458, 123] width 47 height 9
type input "$ 85,000"
click at [422, 168] on div "$ 6,131" at bounding box center [445, 162] width 74 height 13
type input "$ 45,607"
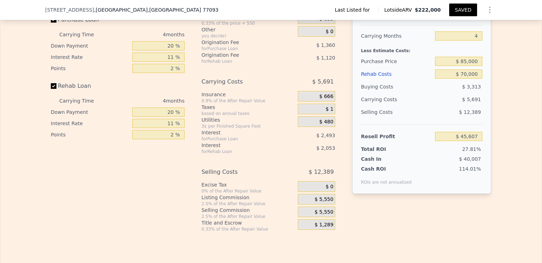
scroll to position [1020, 0]
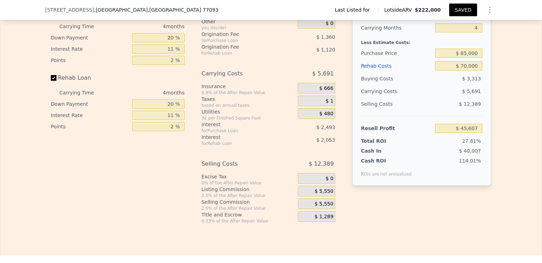
click at [331, 197] on div "$ 5,550" at bounding box center [316, 191] width 37 height 11
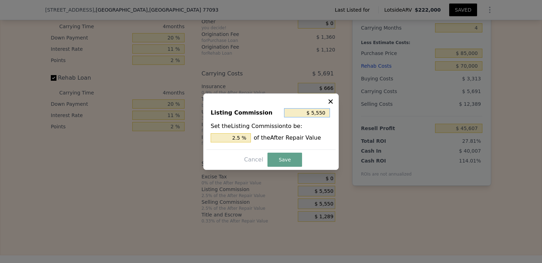
drag, startPoint x: 321, startPoint y: 112, endPoint x: 310, endPoint y: 112, distance: 11.3
click at [310, 112] on input "$ 5,550" at bounding box center [307, 112] width 46 height 9
type input "$ 0"
type input "0 %"
type input "$ 0"
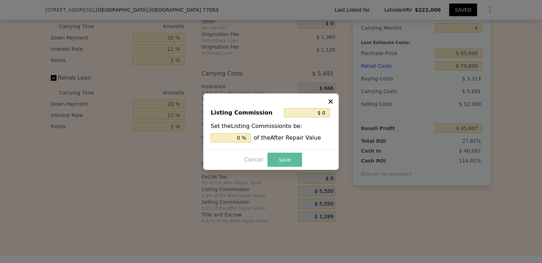
click at [284, 158] on button "Save" at bounding box center [284, 160] width 35 height 14
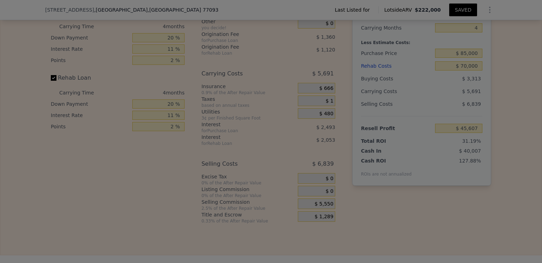
type input "$ 51,157"
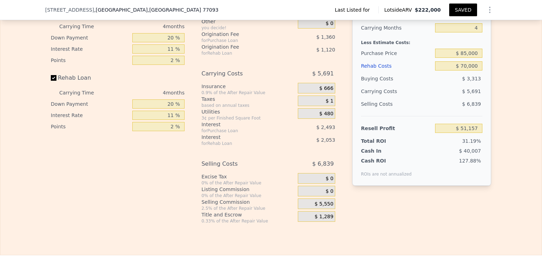
click at [426, 213] on div "After Repair Value $ 222,000 Carrying Months 4 Less Estimate Costs: Purchase Pr…" at bounding box center [421, 101] width 139 height 223
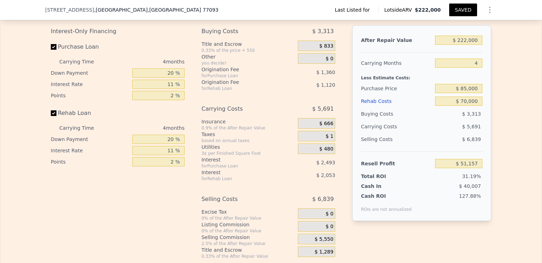
scroll to position [950, 0]
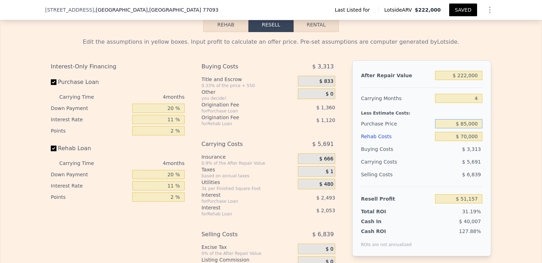
click at [466, 128] on input "$ 85,000" at bounding box center [458, 123] width 47 height 9
type input "$ 95,000"
click at [430, 156] on div "Buying Costs $ 3,313" at bounding box center [421, 149] width 121 height 13
type input "$ 40,668"
click at [466, 128] on input "$ 95,000" at bounding box center [458, 123] width 47 height 9
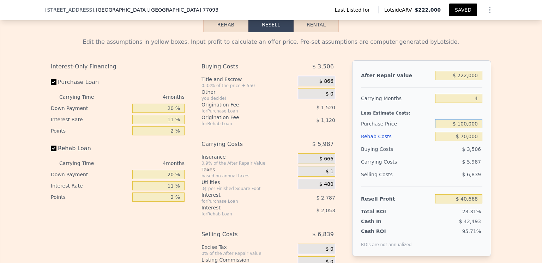
type input "$ 100,000"
click at [432, 168] on div "$ 5,987" at bounding box center [445, 162] width 74 height 13
type input "$ 35,427"
click at [463, 128] on input "$ 100,000" at bounding box center [458, 123] width 47 height 9
type input "$ 110,000"
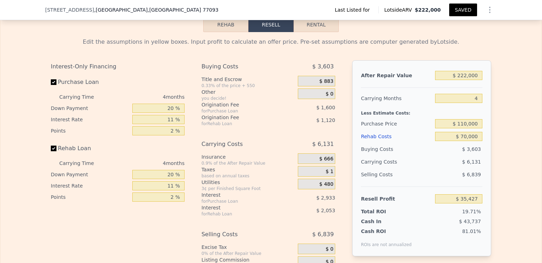
click at [442, 168] on div "$ 6,131" at bounding box center [445, 162] width 74 height 13
type input "$ 24,938"
click at [465, 128] on input "$ 110,000" at bounding box center [458, 123] width 47 height 9
type input "$ 105,000"
click at [433, 167] on div "$ 6,427" at bounding box center [445, 162] width 74 height 13
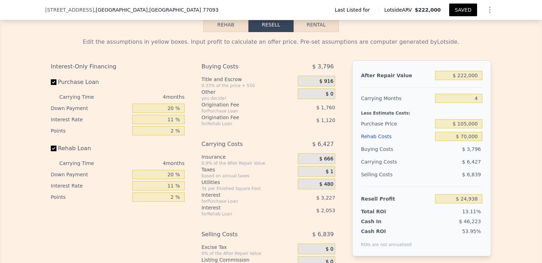
type input "$ 30,182"
click at [313, 32] on button "Rental" at bounding box center [316, 24] width 45 height 15
select select "30"
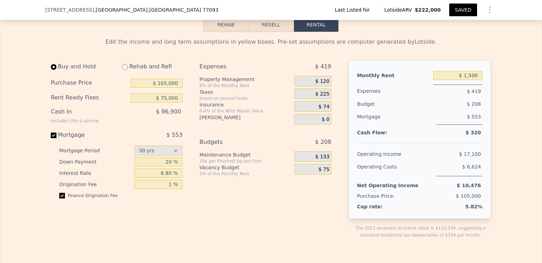
click at [267, 32] on button "Resell" at bounding box center [270, 24] width 45 height 15
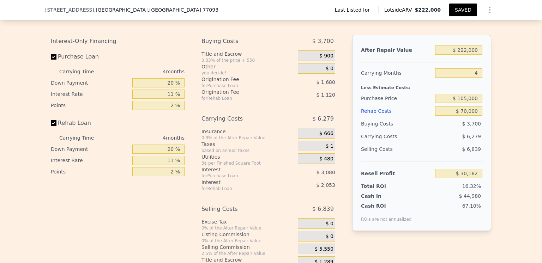
scroll to position [985, 0]
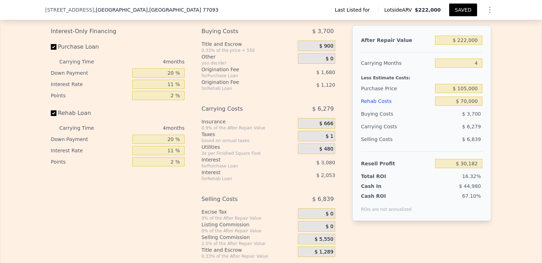
click at [320, 141] on div "$ 1" at bounding box center [316, 136] width 37 height 11
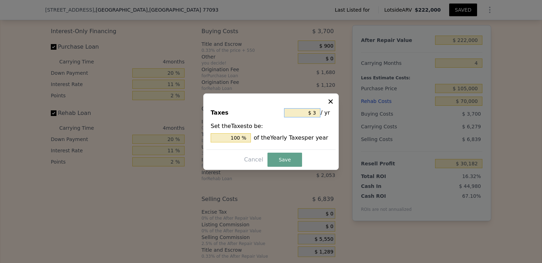
click at [315, 111] on input "$ 3" at bounding box center [302, 112] width 36 height 9
type input "$ 9"
type input "300 %"
type input "$ 90"
type input "3,000 %"
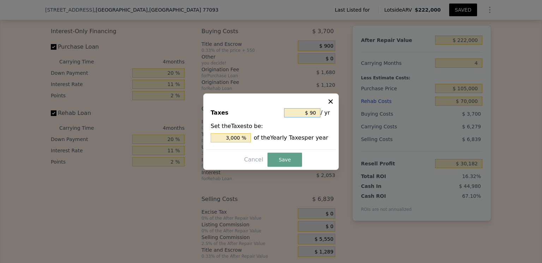
type input "$ 900"
type input "30,000 %"
type input "$ 900"
click at [314, 126] on div "Set the Taxes to be: 30,000 % of the Yearly Taxes per year" at bounding box center [271, 132] width 121 height 20
click at [280, 160] on button "Save" at bounding box center [284, 160] width 35 height 14
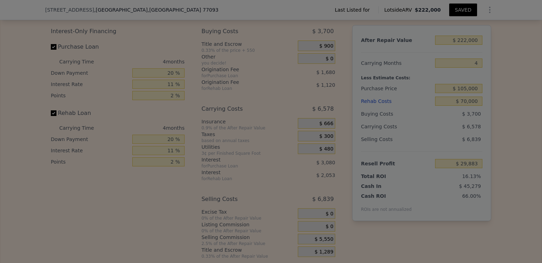
type input "$ 29,883"
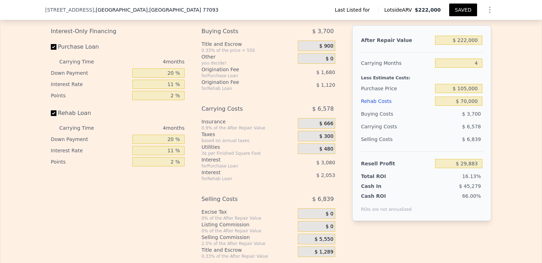
type input "$ 60,000"
type input "$ 40,329"
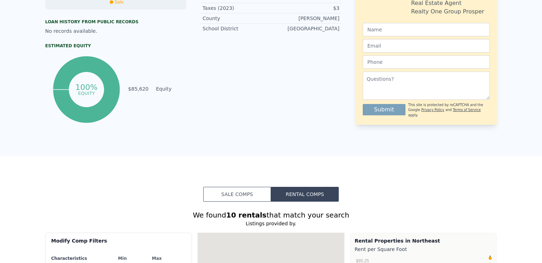
scroll to position [0, 0]
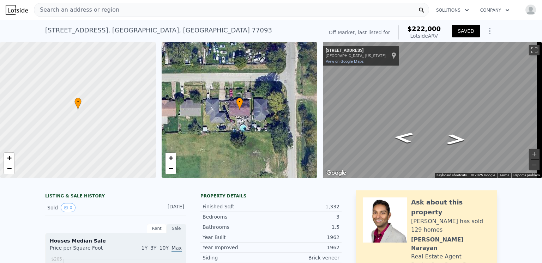
click at [488, 32] on icon "Show Options" at bounding box center [489, 31] width 8 height 8
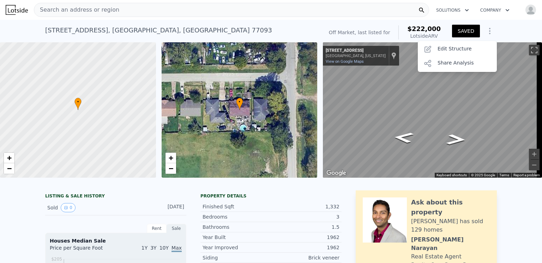
click at [347, 24] on div "Off Market, last listed for $222,000 Lotside ARV" at bounding box center [384, 33] width 117 height 20
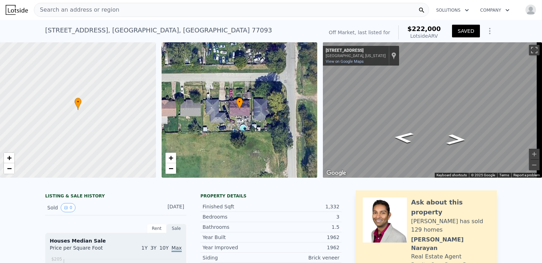
click at [437, 9] on button "Solutions" at bounding box center [452, 10] width 44 height 13
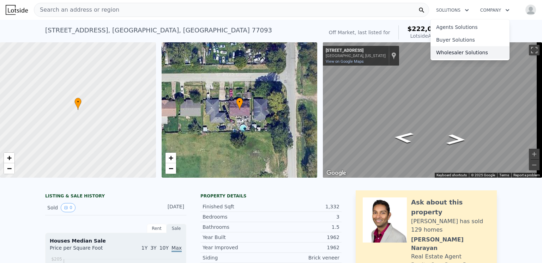
click at [453, 54] on link "Wholesaler Solutions" at bounding box center [469, 52] width 79 height 13
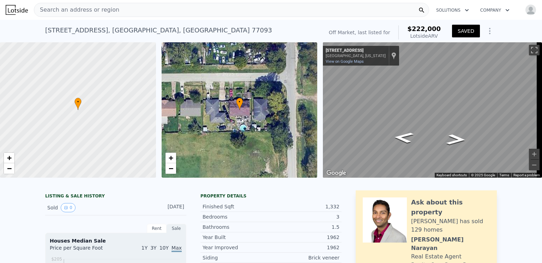
click at [489, 28] on icon "Show Options" at bounding box center [489, 31] width 1 height 6
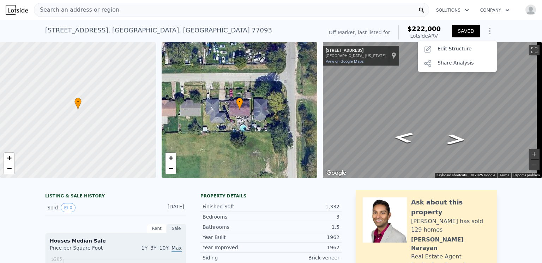
click at [489, 28] on icon "Show Options" at bounding box center [489, 31] width 1 height 6
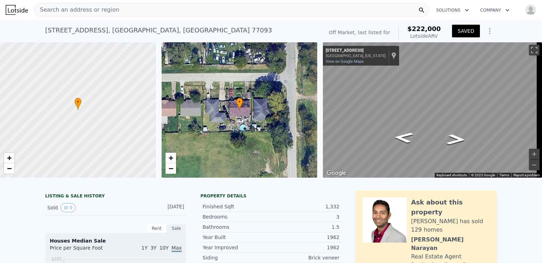
click at [465, 9] on icon "button" at bounding box center [467, 10] width 4 height 2
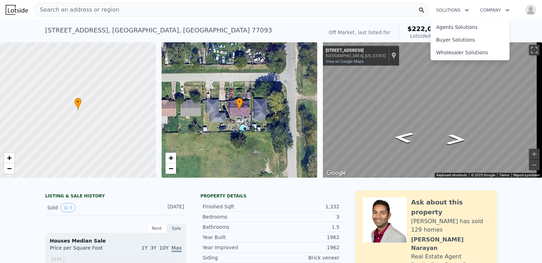
click at [465, 9] on icon "button" at bounding box center [467, 10] width 4 height 2
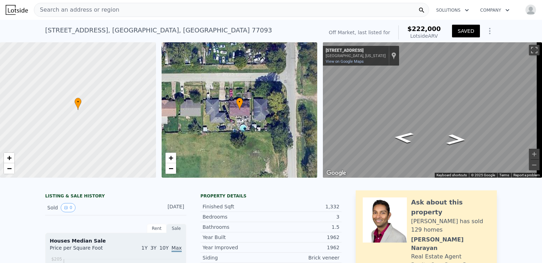
click at [465, 9] on icon "button" at bounding box center [467, 10] width 4 height 2
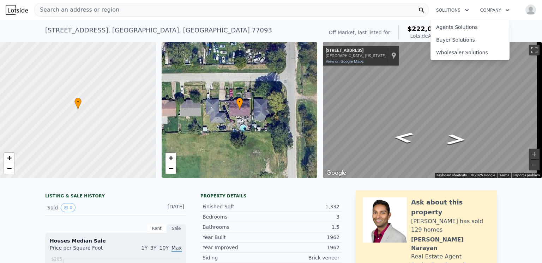
click at [465, 9] on icon "button" at bounding box center [467, 10] width 4 height 2
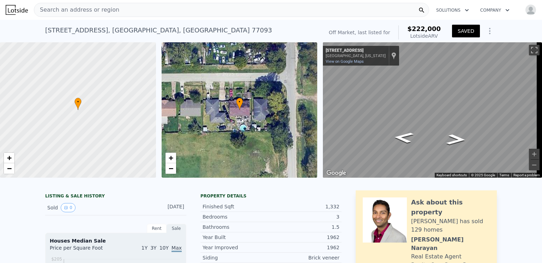
click at [506, 10] on icon "button" at bounding box center [508, 10] width 4 height 2
click at [490, 27] on link "About Lotside" at bounding box center [514, 27] width 79 height 13
click at [240, 106] on icon at bounding box center [239, 104] width 6 height 12
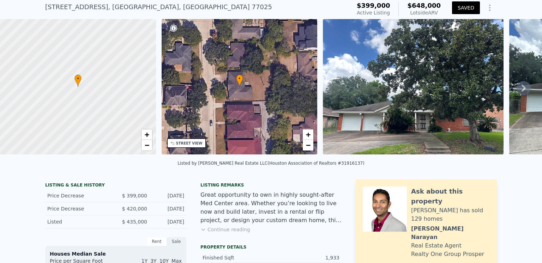
scroll to position [2, 0]
